Goal: Information Seeking & Learning: Learn about a topic

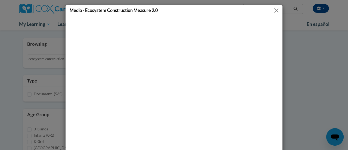
click at [274, 11] on button "Close" at bounding box center [276, 10] width 7 height 7
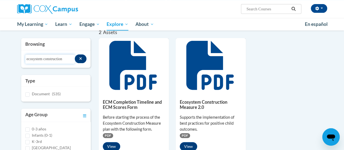
click at [68, 60] on input "ecosystem construction" at bounding box center [50, 58] width 50 height 9
drag, startPoint x: 68, startPoint y: 60, endPoint x: 23, endPoint y: 62, distance: 45.1
click at [23, 62] on div "Search resources ecosystem construction" at bounding box center [55, 58] width 69 height 17
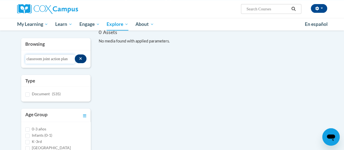
drag, startPoint x: 71, startPoint y: 59, endPoint x: 22, endPoint y: 58, distance: 48.9
click at [22, 58] on div "Search resources classroom joint action plan" at bounding box center [55, 58] width 69 height 17
type input "joint action"
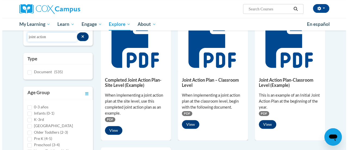
scroll to position [76, 0]
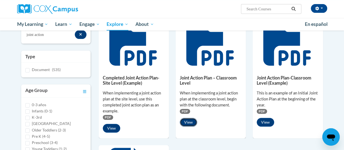
click at [190, 123] on button "View" at bounding box center [188, 122] width 17 height 9
